Goal: Task Accomplishment & Management: Complete application form

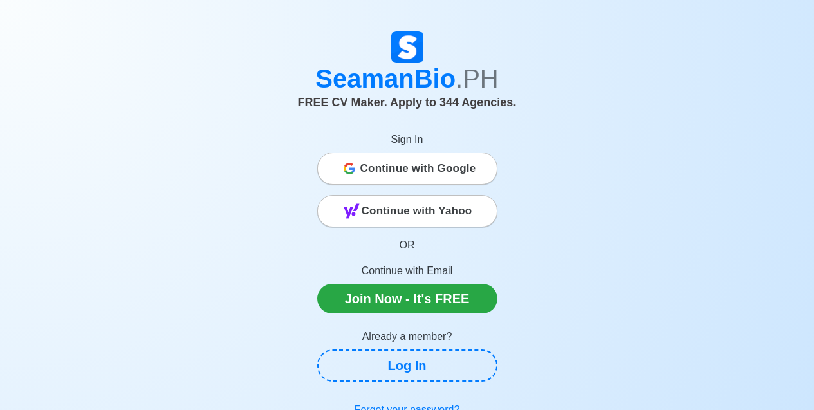
click at [434, 170] on span "Continue with Google" at bounding box center [418, 169] width 116 height 26
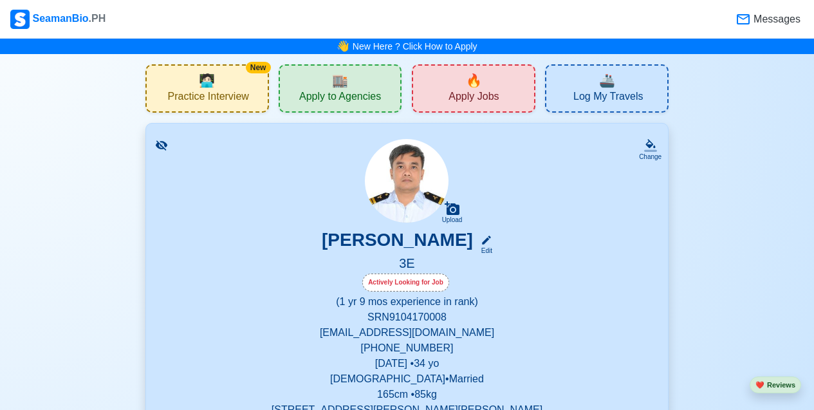
click at [410, 181] on img at bounding box center [407, 181] width 84 height 84
click at [470, 93] on span "Apply Jobs" at bounding box center [473, 98] width 50 height 16
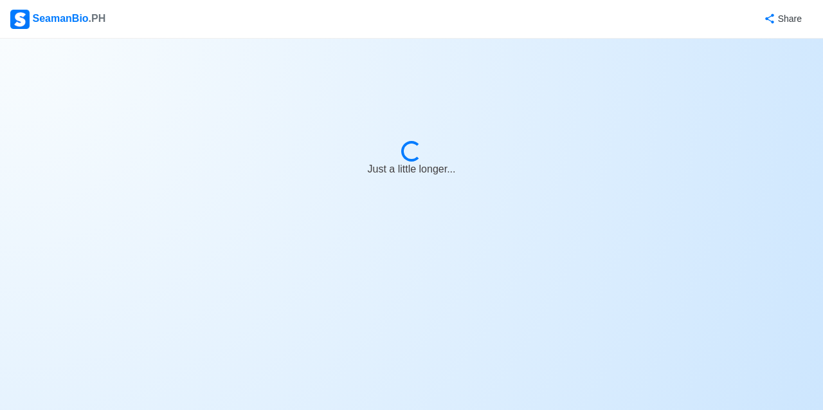
select select "3rd Engineer"
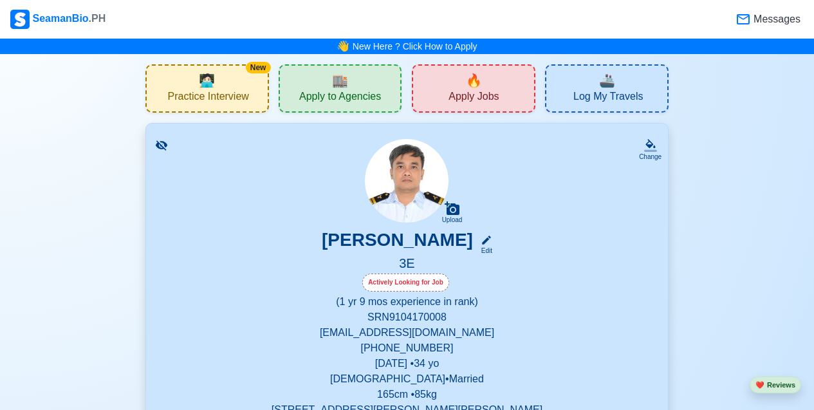
scroll to position [257, 0]
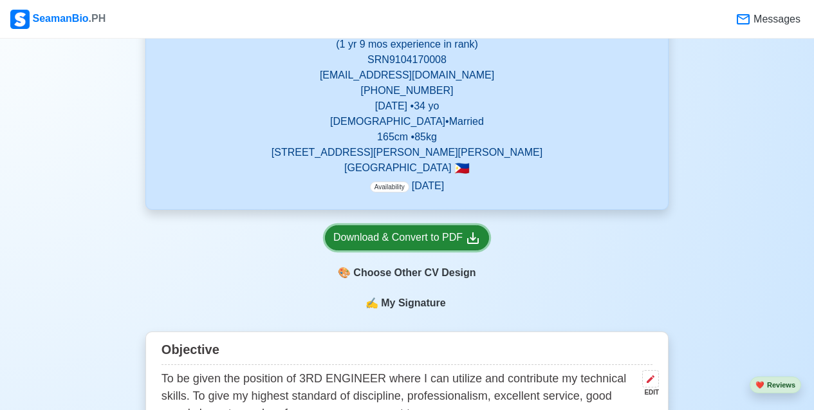
click at [469, 244] on icon at bounding box center [472, 237] width 15 height 15
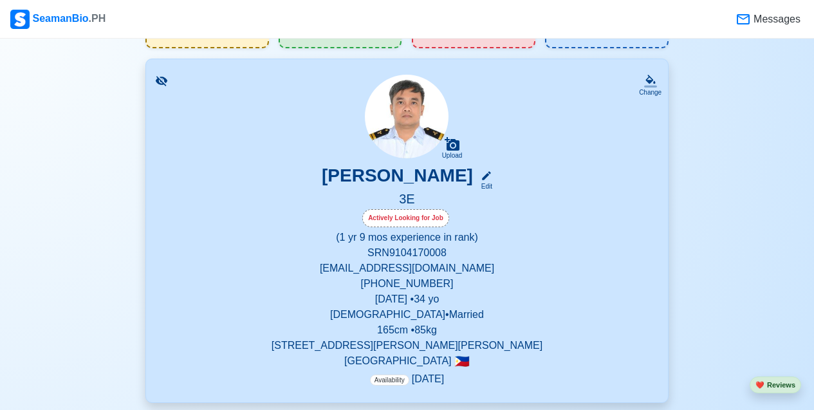
scroll to position [0, 0]
